Goal: Navigation & Orientation: Find specific page/section

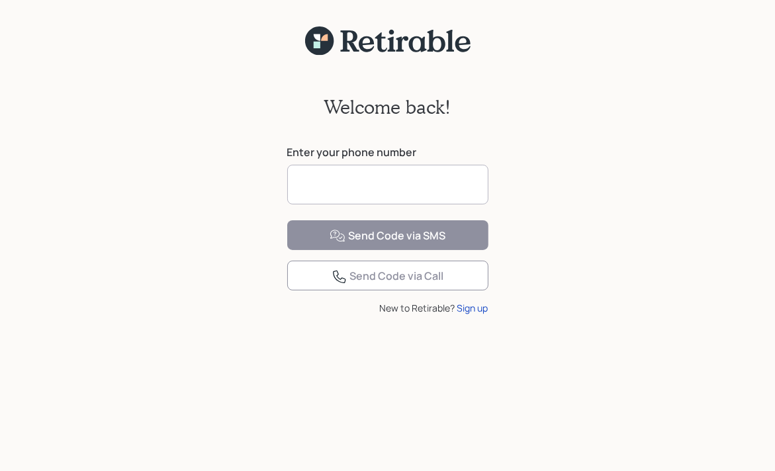
click at [318, 189] on input at bounding box center [387, 185] width 201 height 40
type input "**********"
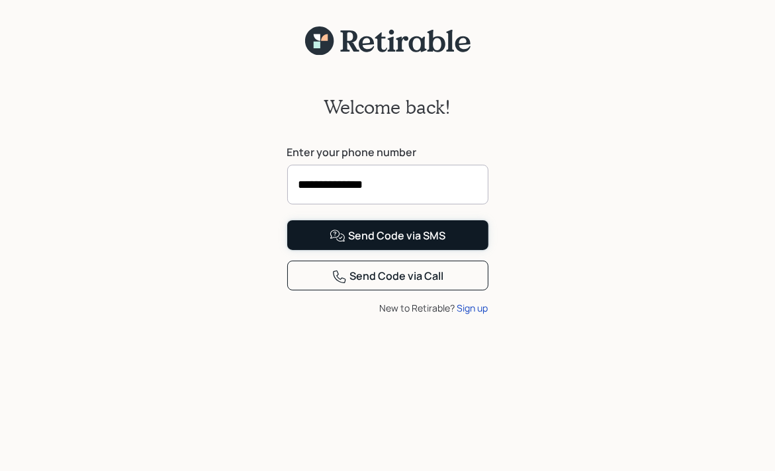
click at [429, 244] on div "Send Code via SMS" at bounding box center [388, 236] width 116 height 16
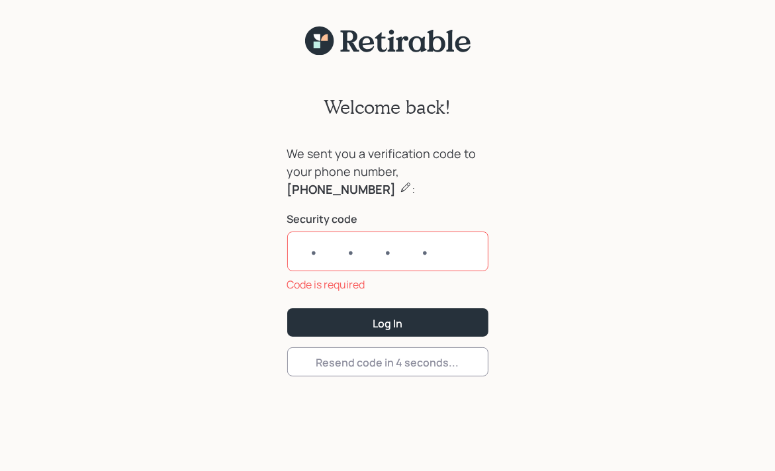
click at [358, 244] on input "text" at bounding box center [387, 252] width 201 height 40
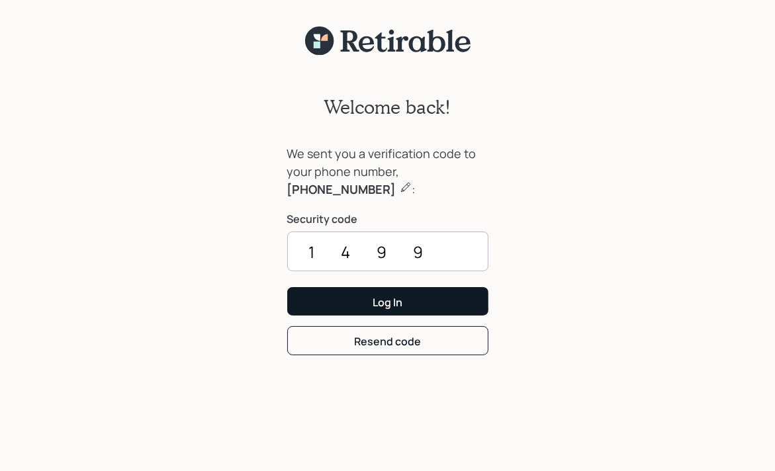
type input "1499"
click at [408, 302] on button "Log In" at bounding box center [387, 301] width 201 height 28
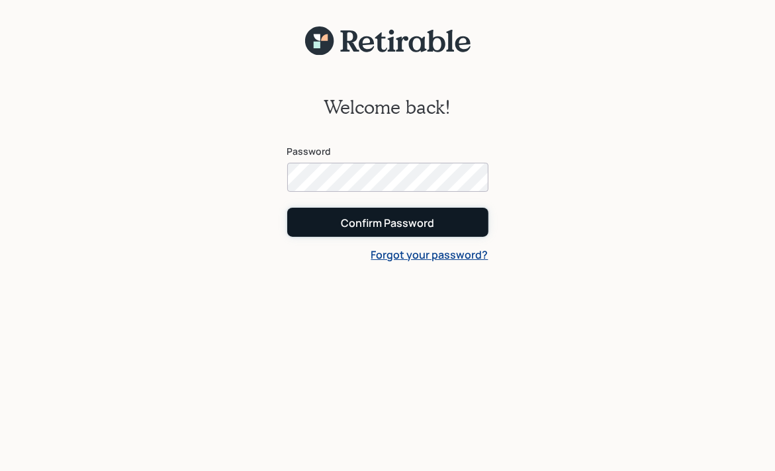
click at [405, 223] on div "Confirm Password" at bounding box center [387, 223] width 93 height 15
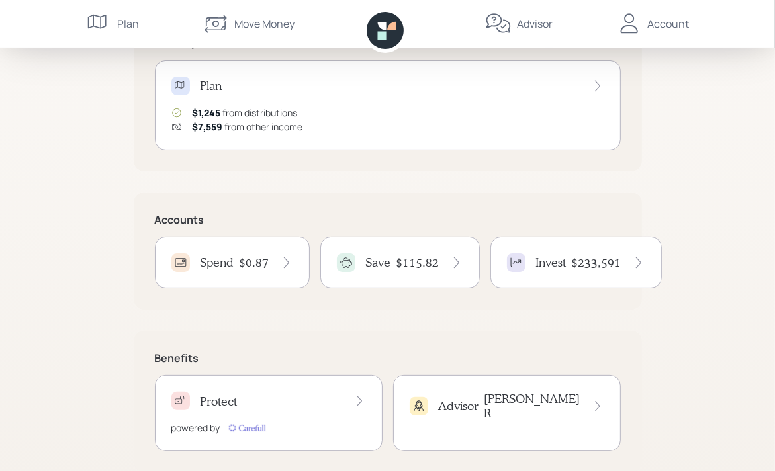
scroll to position [194, 0]
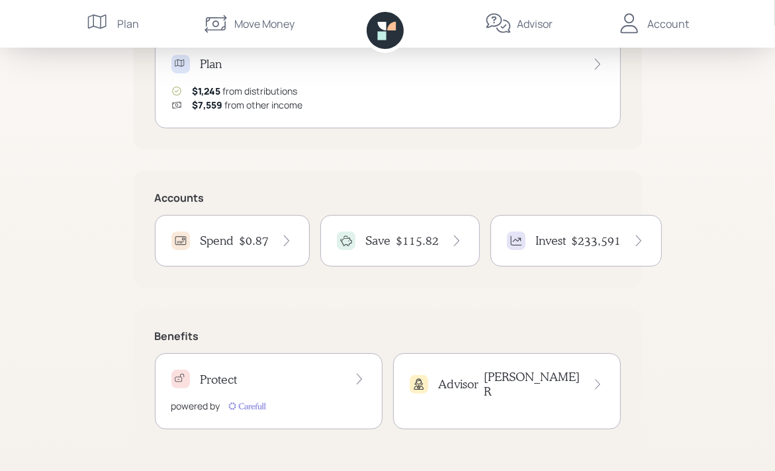
click at [661, 22] on div "Account" at bounding box center [669, 24] width 42 height 16
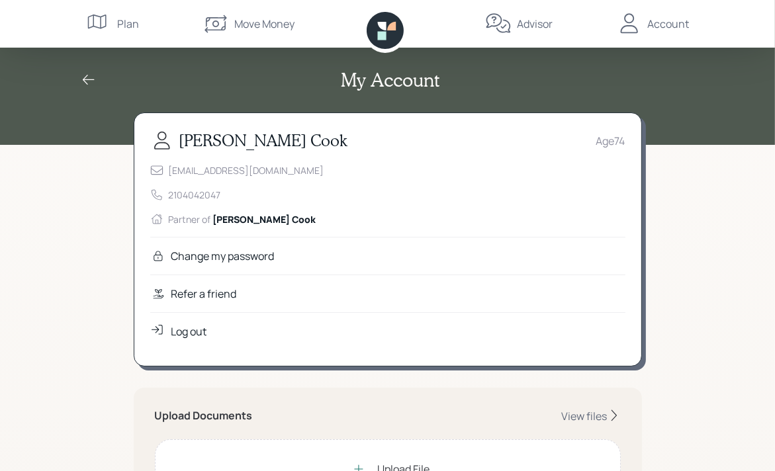
click at [259, 22] on div "Move Money" at bounding box center [264, 24] width 60 height 16
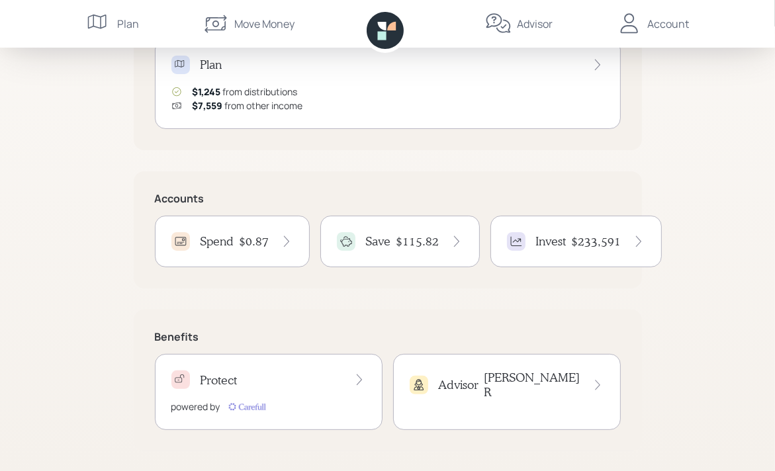
scroll to position [194, 0]
click at [257, 242] on h4 "$0.87" at bounding box center [255, 241] width 30 height 15
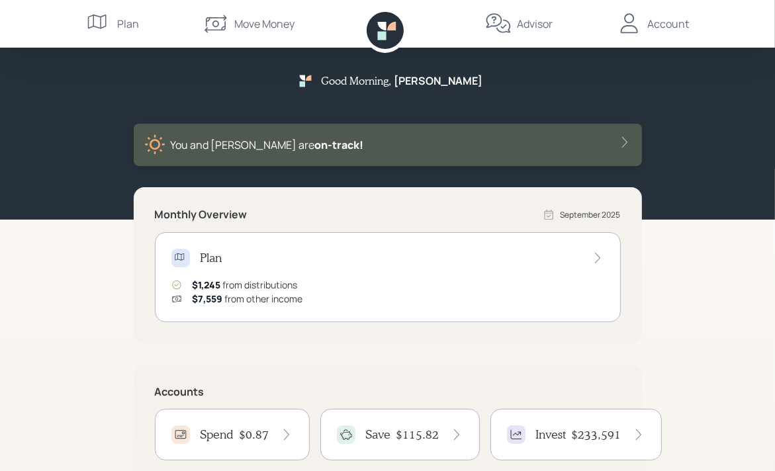
click at [465, 143] on div "You and [PERSON_NAME] are on‑track!" at bounding box center [387, 144] width 487 height 21
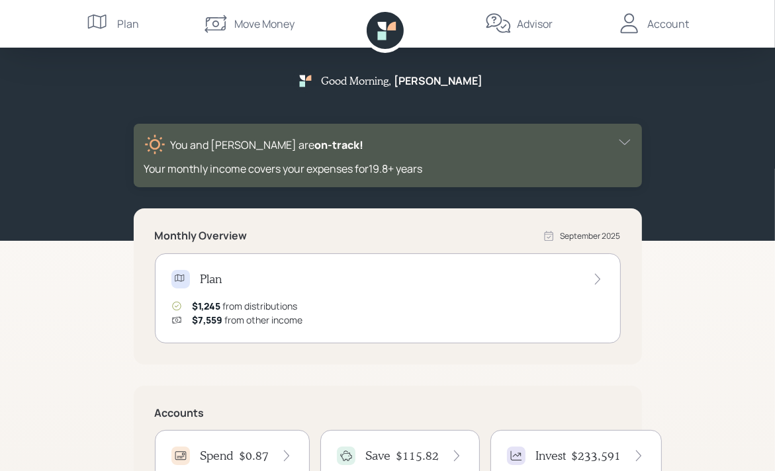
drag, startPoint x: 740, startPoint y: 0, endPoint x: 460, endPoint y: 102, distance: 298.5
click at [460, 102] on div "Good Morning , [PERSON_NAME] You and [PERSON_NAME] are on‑track! Your monthly i…" at bounding box center [387, 128] width 635 height 118
click at [386, 38] on icon at bounding box center [381, 35] width 9 height 9
